Goal: Task Accomplishment & Management: Manage account settings

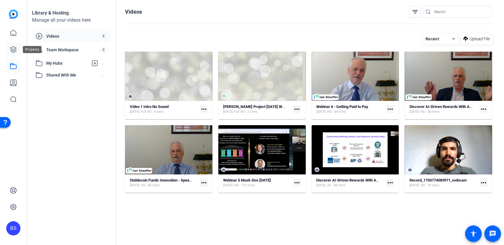
click at [14, 52] on icon at bounding box center [13, 49] width 7 height 7
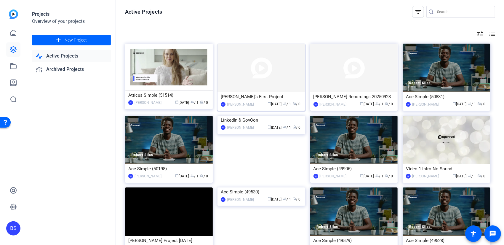
click at [238, 104] on div "[PERSON_NAME]" at bounding box center [240, 104] width 27 height 6
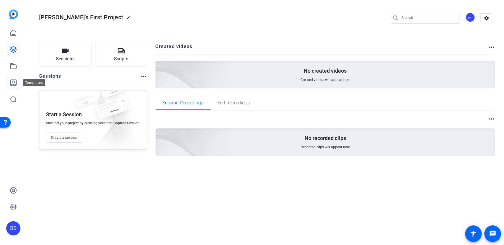
click at [11, 82] on icon at bounding box center [13, 82] width 7 height 7
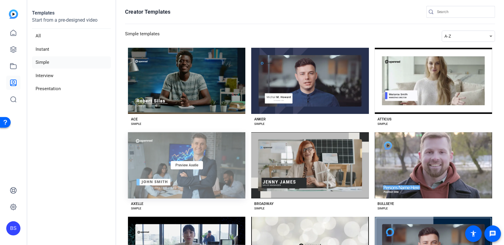
click at [175, 150] on div "Preview Axelle" at bounding box center [186, 165] width 117 height 66
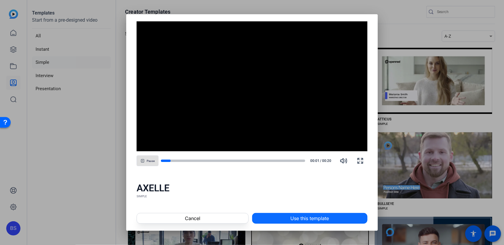
click at [298, 218] on span "Use this template" at bounding box center [309, 218] width 39 height 7
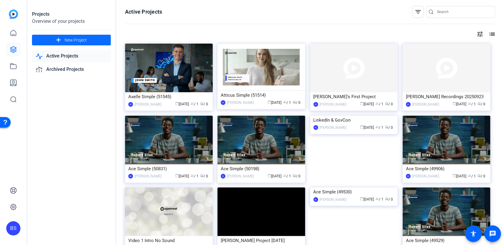
click at [82, 39] on span "New Project" at bounding box center [76, 40] width 22 height 6
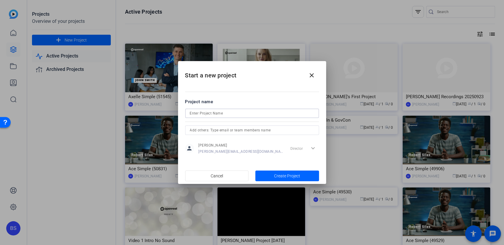
click at [222, 112] on input at bounding box center [252, 113] width 124 height 7
type input "Practice Project 1"
click at [282, 179] on span "button" at bounding box center [288, 176] width 64 height 14
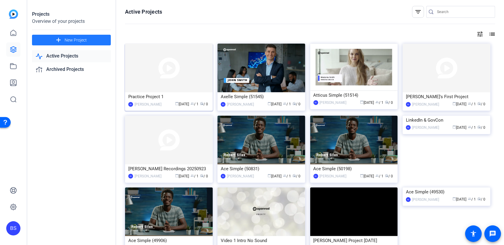
click at [153, 77] on img at bounding box center [169, 68] width 88 height 49
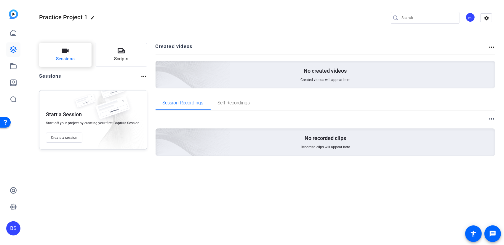
click at [65, 55] on span "Sessions" at bounding box center [65, 58] width 19 height 7
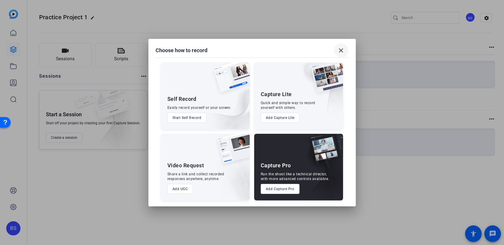
click at [340, 50] on mat-icon "close" at bounding box center [341, 50] width 7 height 7
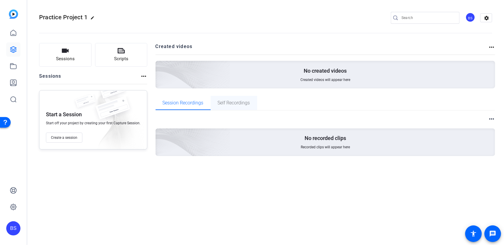
click at [228, 103] on span "Self Recordings" at bounding box center [234, 102] width 32 height 5
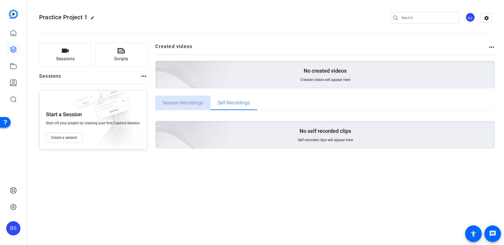
click at [164, 104] on span "Session Recordings" at bounding box center [183, 102] width 41 height 5
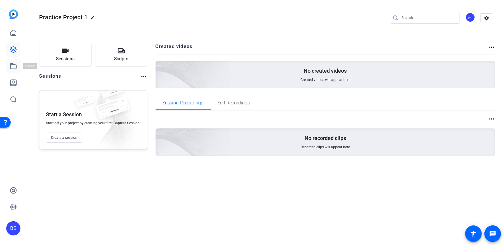
click at [11, 66] on icon at bounding box center [13, 66] width 7 height 7
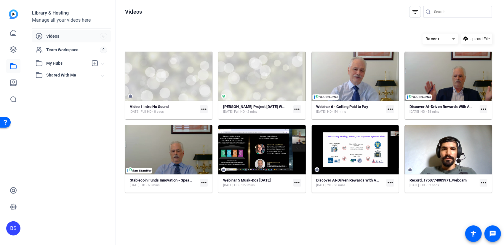
click at [456, 39] on icon at bounding box center [453, 38] width 7 height 7
click at [445, 60] on span "Newest First" at bounding box center [438, 59] width 23 height 7
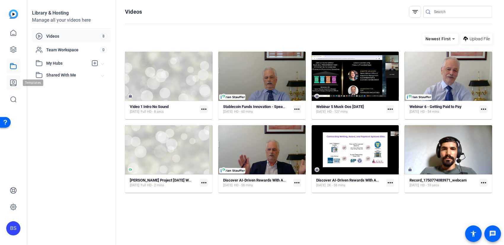
click at [14, 82] on icon at bounding box center [13, 82] width 7 height 7
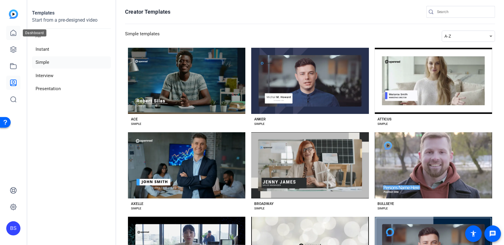
click at [12, 35] on icon at bounding box center [13, 32] width 7 height 7
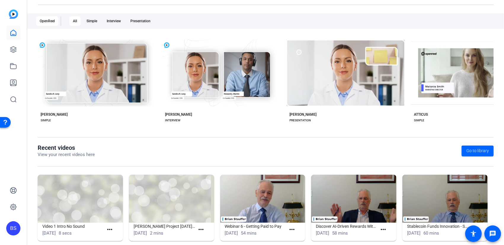
scroll to position [98, 0]
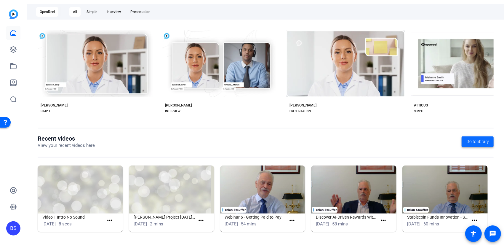
click at [478, 141] on span "Go to library" at bounding box center [478, 141] width 23 height 6
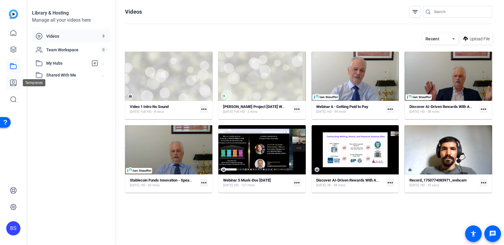
click at [15, 83] on icon at bounding box center [13, 82] width 7 height 7
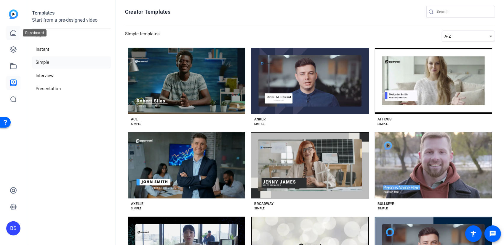
click at [10, 33] on icon at bounding box center [13, 32] width 7 height 7
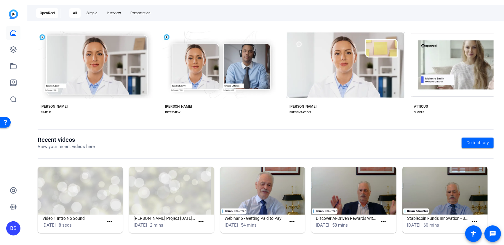
scroll to position [98, 0]
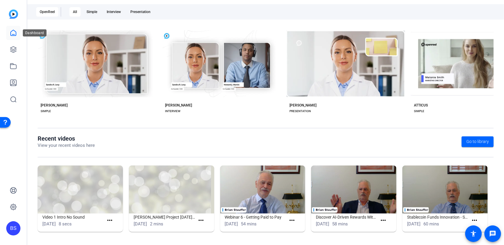
click at [13, 33] on icon at bounding box center [13, 32] width 7 height 7
click at [13, 50] on icon at bounding box center [13, 50] width 6 height 6
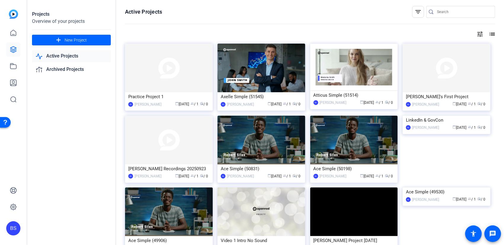
click at [59, 57] on link "Active Projects" at bounding box center [71, 56] width 79 height 12
click at [359, 72] on img at bounding box center [354, 67] width 88 height 47
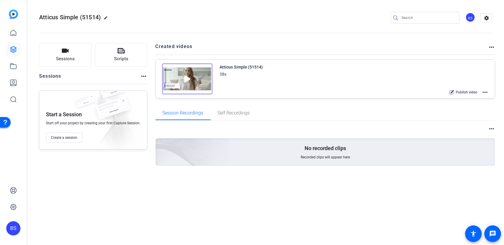
click at [195, 77] on img at bounding box center [187, 78] width 50 height 31
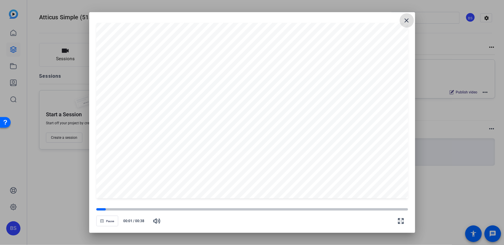
click at [408, 21] on mat-icon "close" at bounding box center [406, 20] width 7 height 7
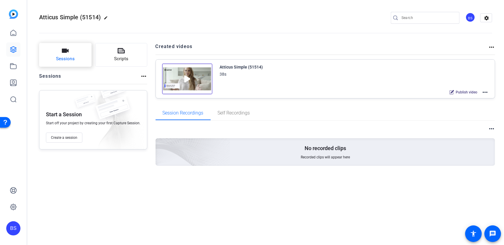
click at [61, 55] on span "Sessions" at bounding box center [65, 58] width 19 height 7
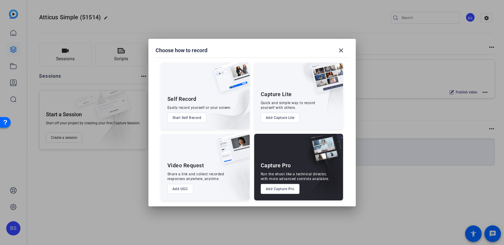
click at [114, 57] on div at bounding box center [252, 122] width 504 height 245
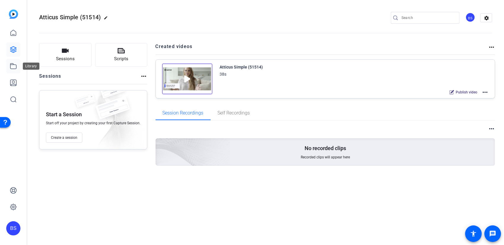
click at [14, 68] on icon at bounding box center [13, 66] width 7 height 7
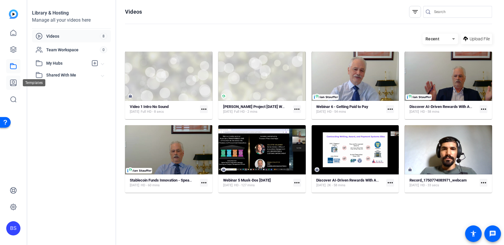
click at [13, 82] on icon at bounding box center [13, 82] width 7 height 7
